Goal: Transaction & Acquisition: Purchase product/service

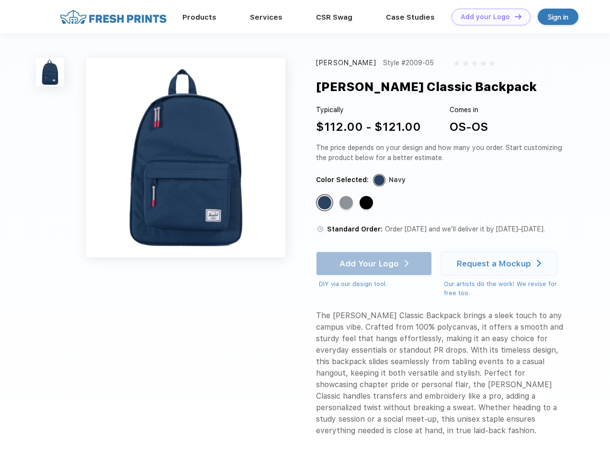
click at [487, 17] on link "Add your Logo Design Tool" at bounding box center [490, 17] width 79 height 17
click at [0, 0] on div "Design Tool" at bounding box center [0, 0] width 0 height 0
click at [514, 16] on link "Add your Logo Design Tool" at bounding box center [490, 17] width 79 height 17
click at [50, 72] on img at bounding box center [50, 72] width 28 height 28
click at [326, 203] on div "Standard Color" at bounding box center [324, 202] width 13 height 13
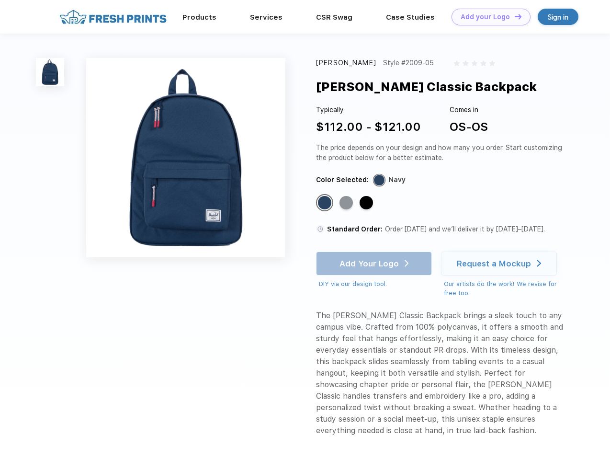
click at [347, 203] on div "Standard Color" at bounding box center [345, 202] width 13 height 13
click at [367, 203] on div "Standard Color" at bounding box center [366, 202] width 13 height 13
click at [375, 263] on div "Add Your Logo DIY via our design tool. Ah shoot! This product isn't up in our d…" at bounding box center [374, 269] width 116 height 37
click at [500, 263] on div "Request a Mockup" at bounding box center [494, 264] width 74 height 10
